Goal: Task Accomplishment & Management: Manage account settings

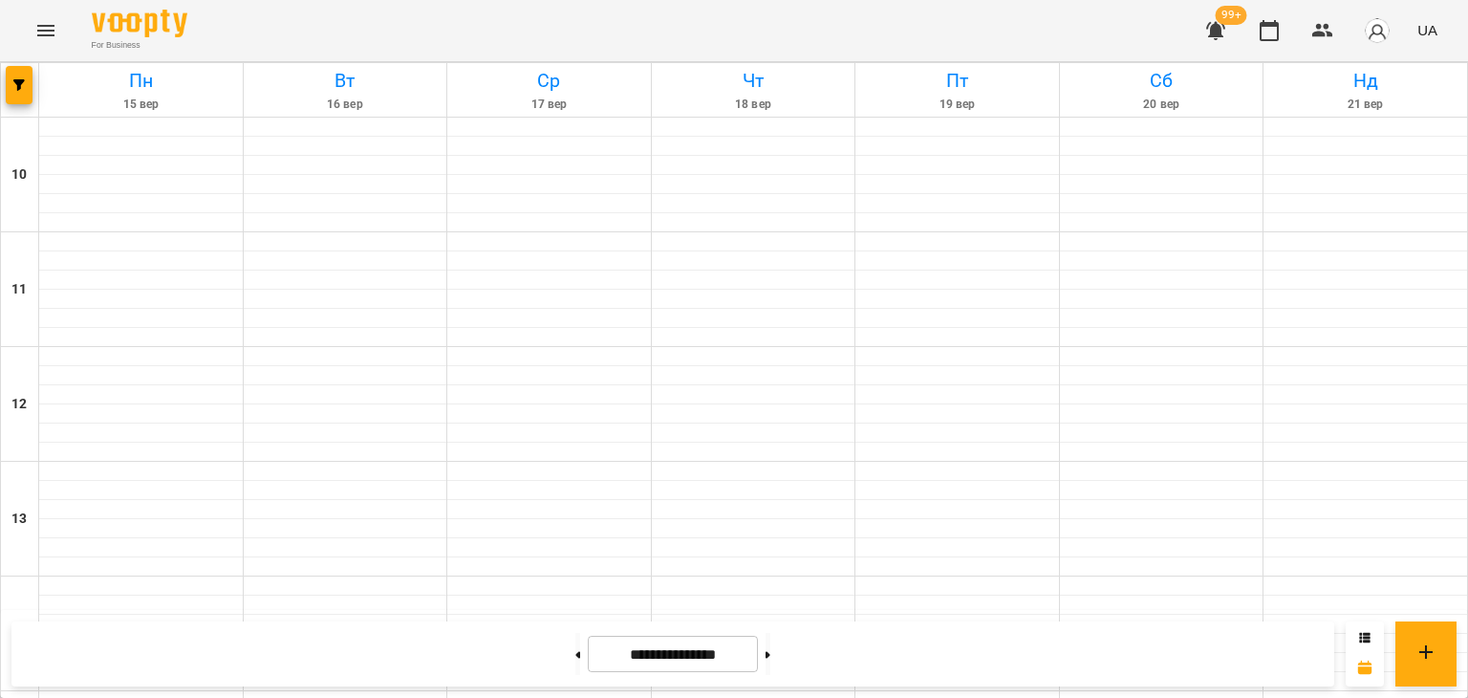
scroll to position [902, 0]
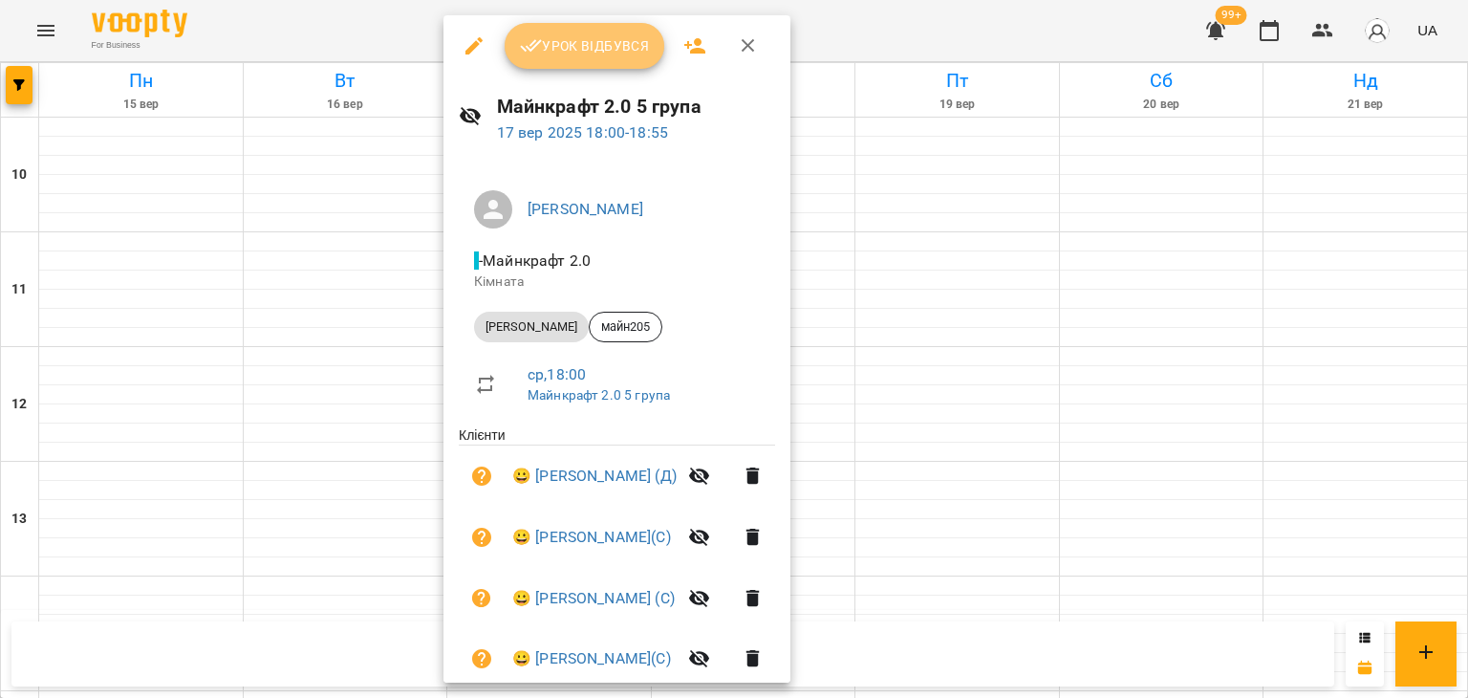
click at [582, 62] on button "Урок відбувся" at bounding box center [585, 46] width 161 height 46
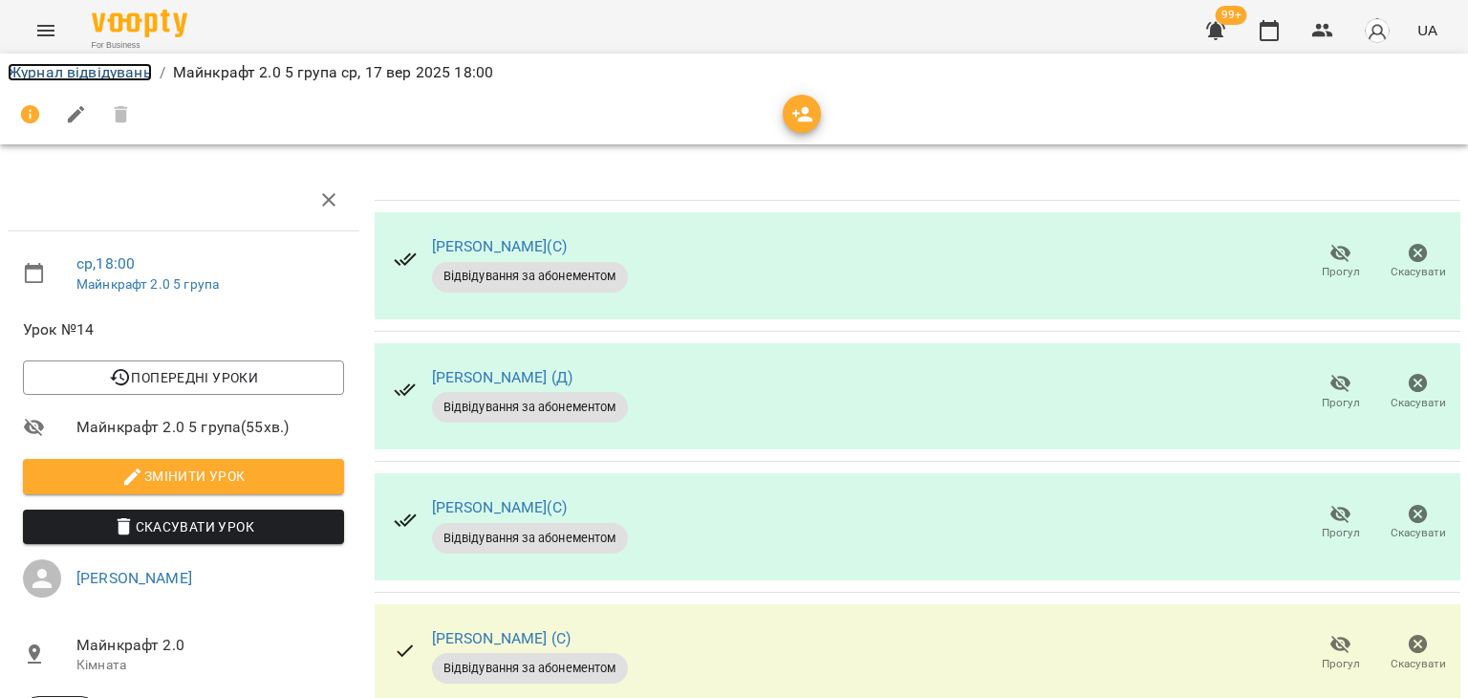
click at [130, 73] on link "Журнал відвідувань" at bounding box center [80, 72] width 144 height 18
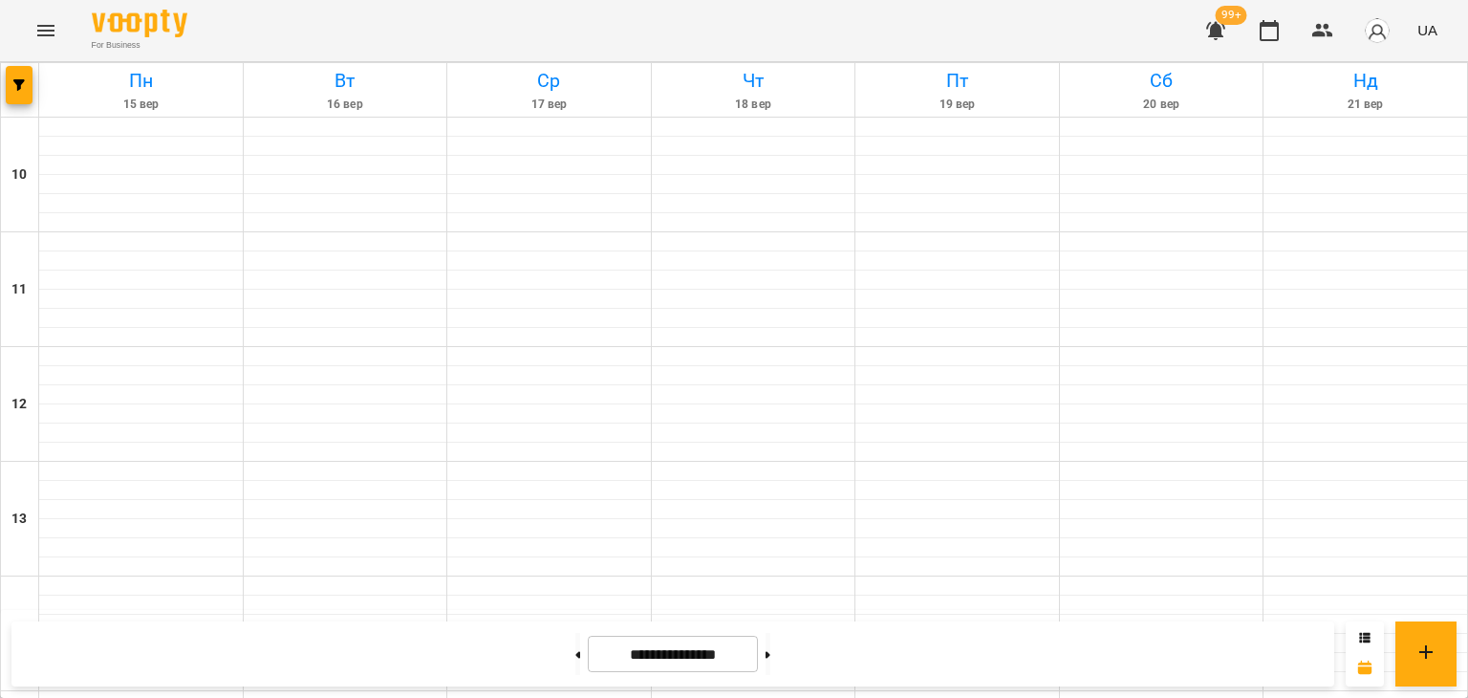
scroll to position [956, 0]
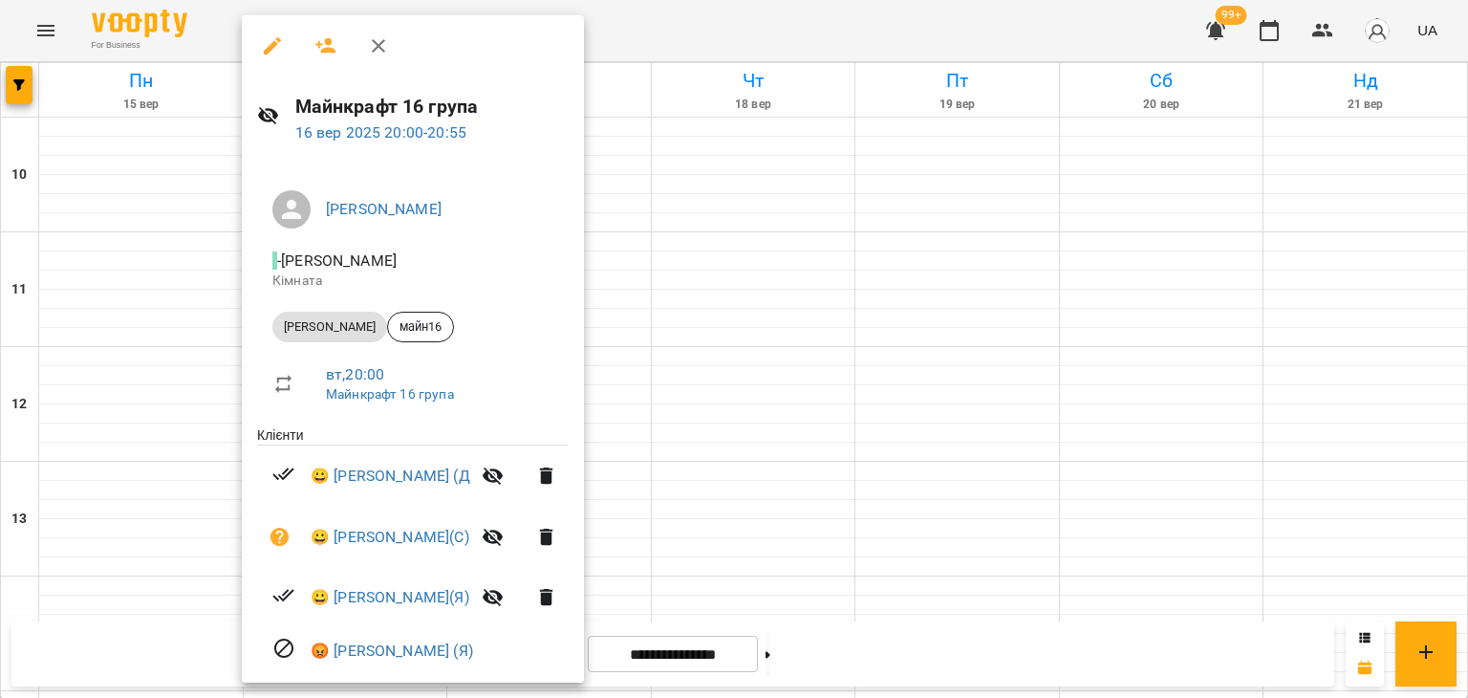
click at [780, 555] on div at bounding box center [734, 349] width 1468 height 698
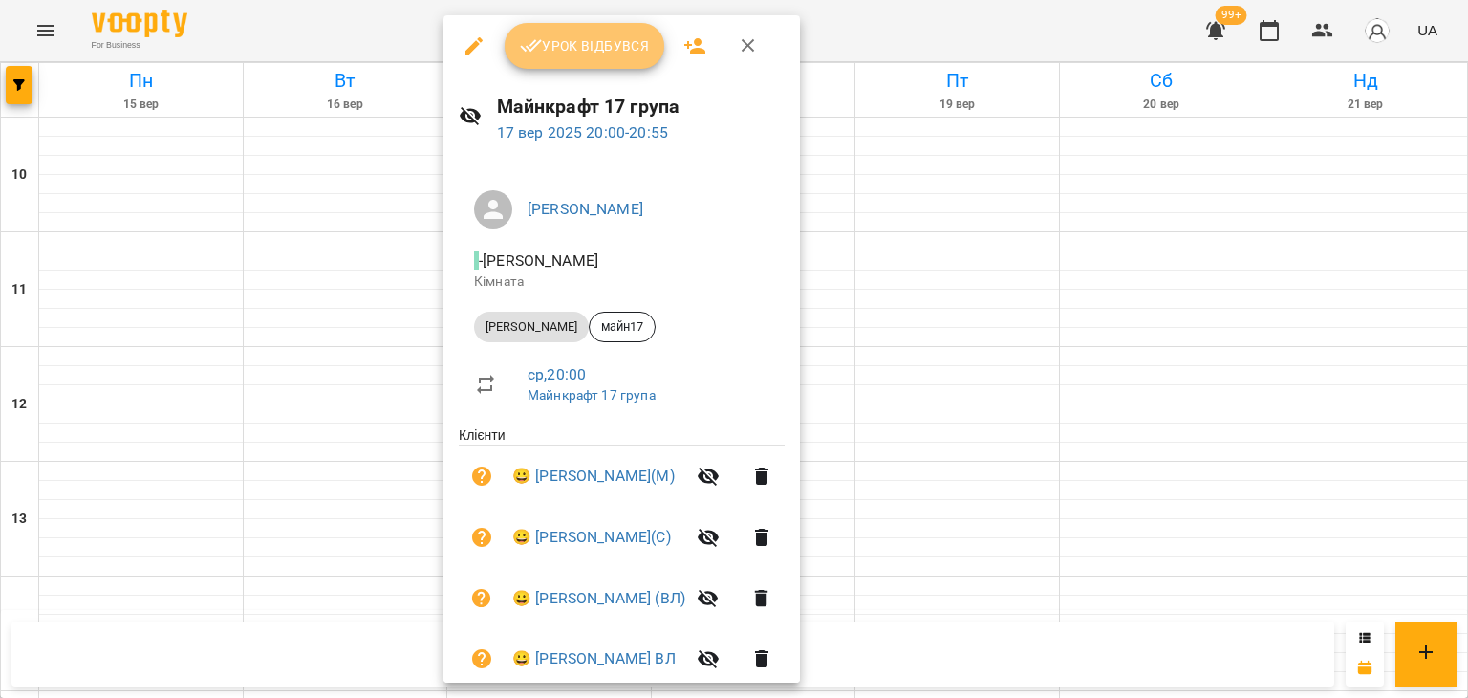
click at [585, 47] on span "Урок відбувся" at bounding box center [585, 45] width 130 height 23
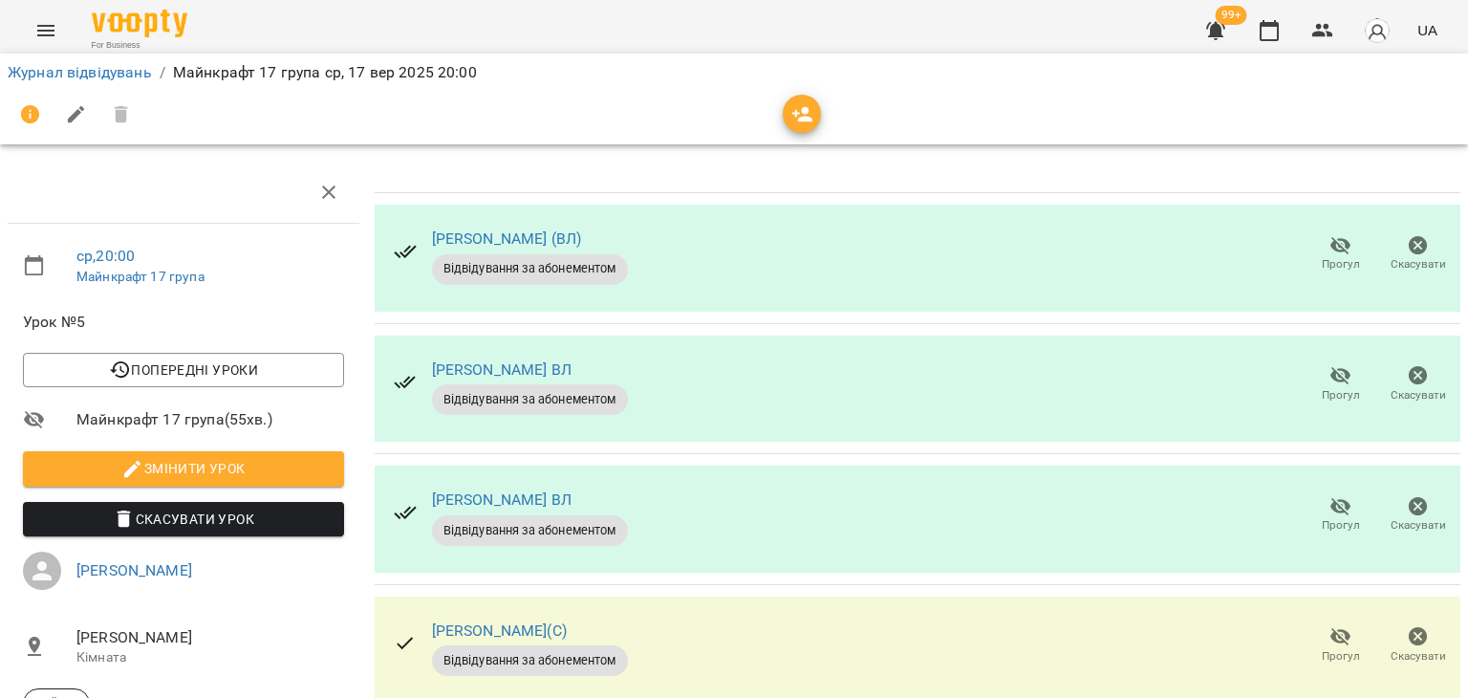
scroll to position [96, 0]
click at [1340, 387] on span "Прогул" at bounding box center [1341, 395] width 38 height 16
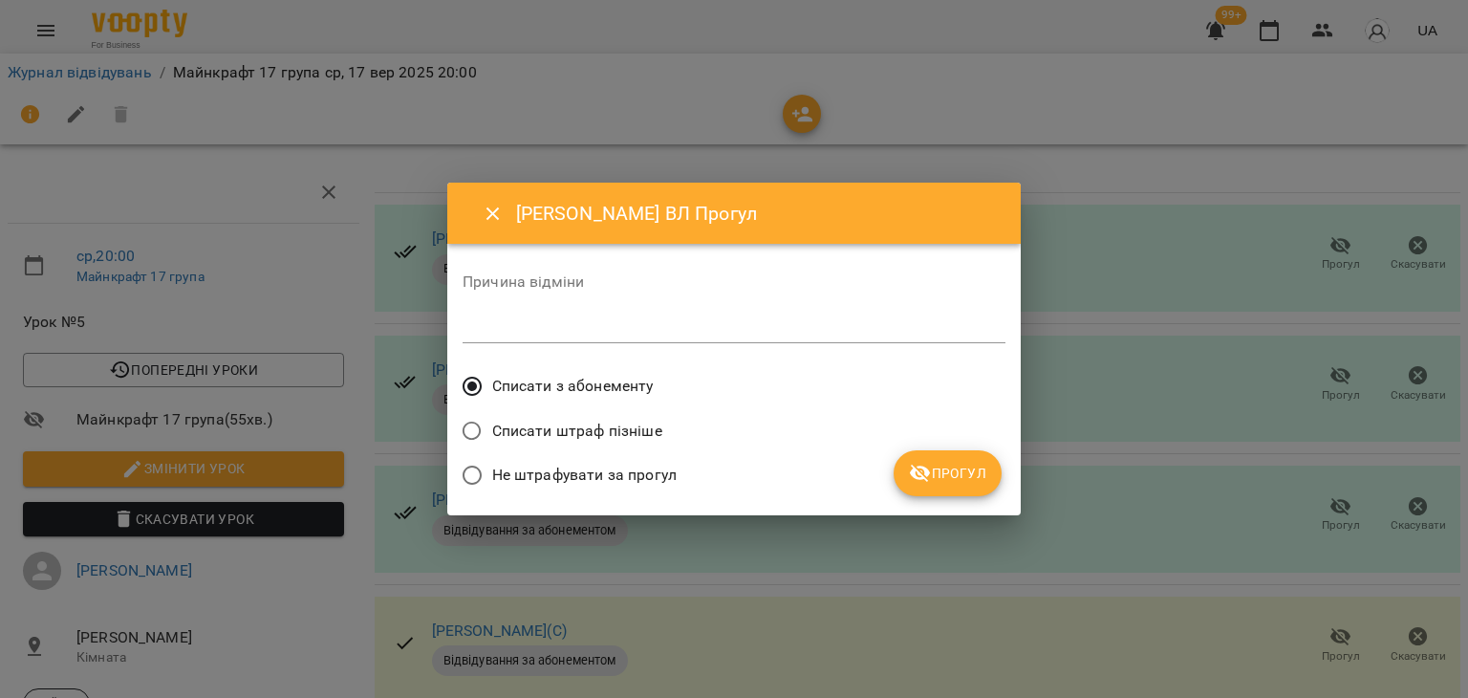
click at [639, 467] on span "Не штрафувати за прогул" at bounding box center [584, 475] width 185 height 23
click at [967, 467] on span "Прогул" at bounding box center [947, 473] width 77 height 23
